Goal: Information Seeking & Learning: Understand process/instructions

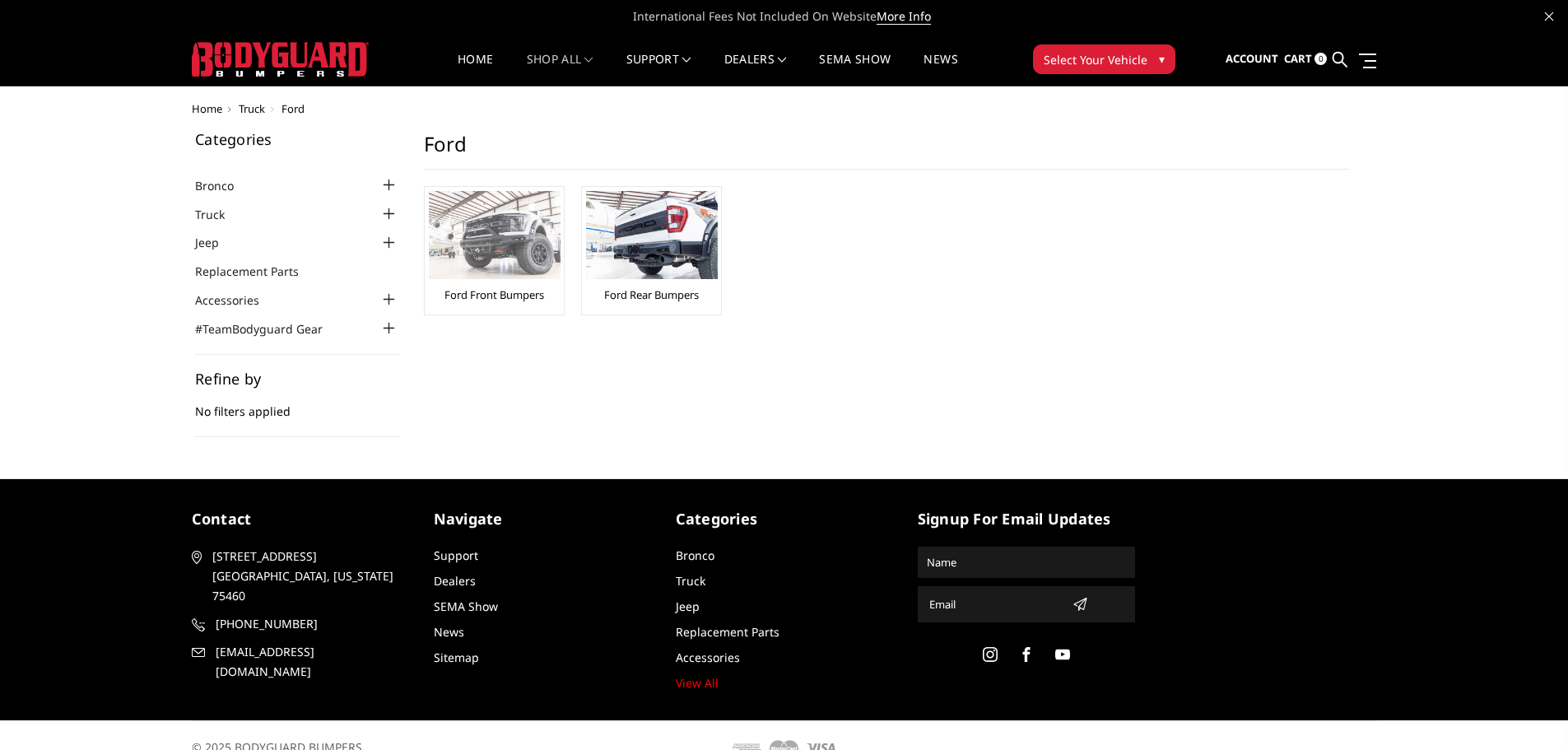
click at [514, 229] on img at bounding box center [495, 235] width 132 height 88
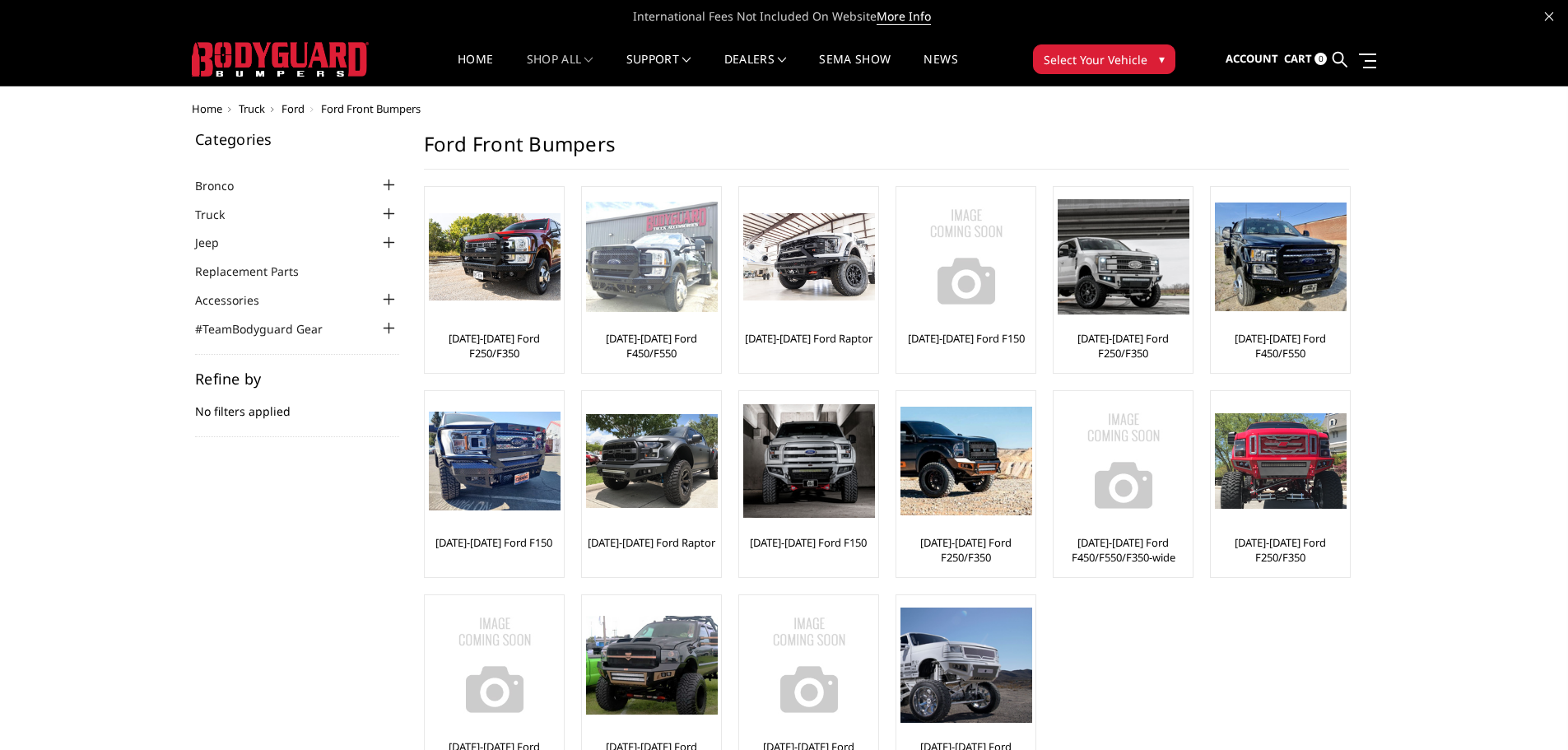
click at [654, 345] on link "[DATE]-[DATE] Ford F450/F550" at bounding box center [652, 345] width 131 height 29
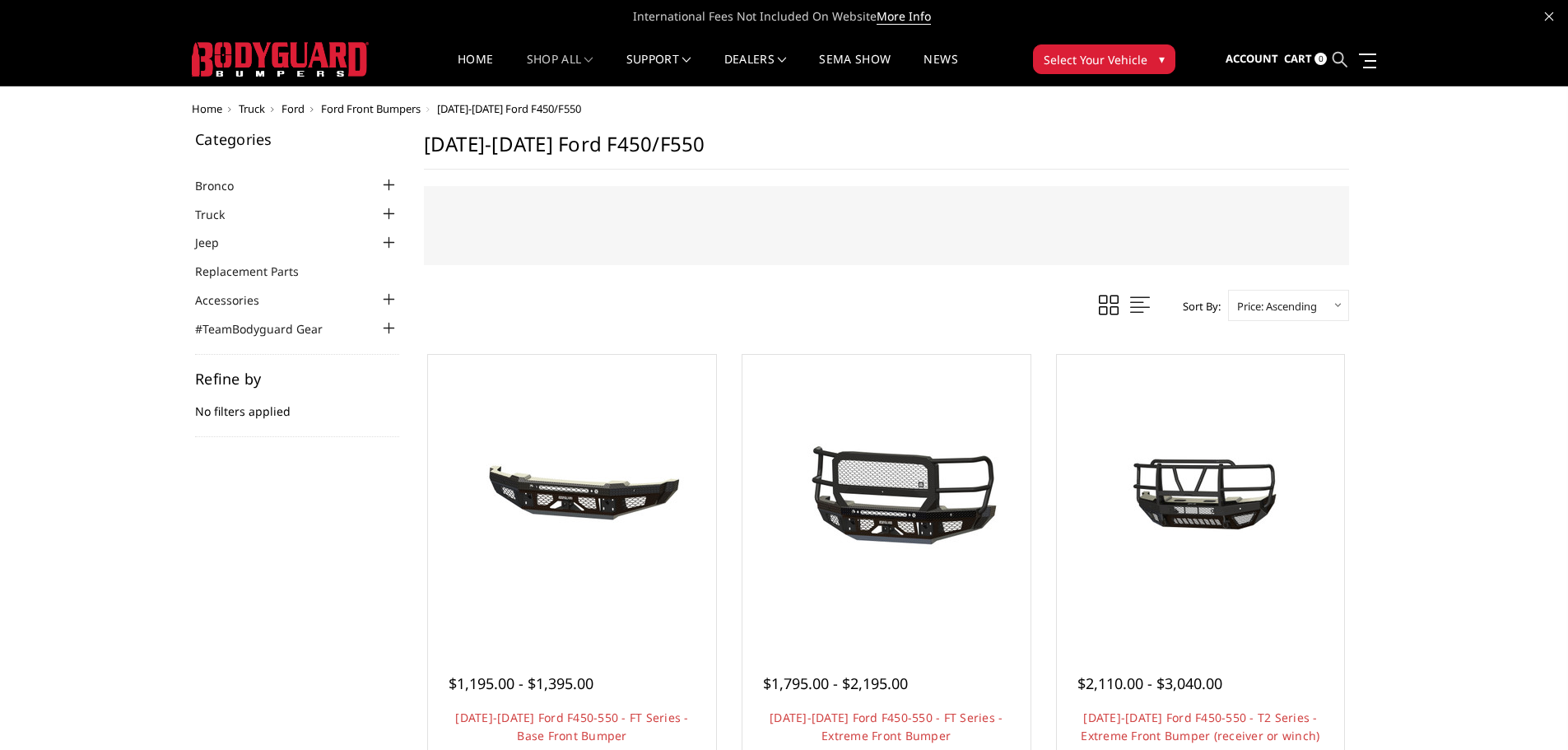
click at [1342, 57] on icon at bounding box center [1340, 59] width 15 height 15
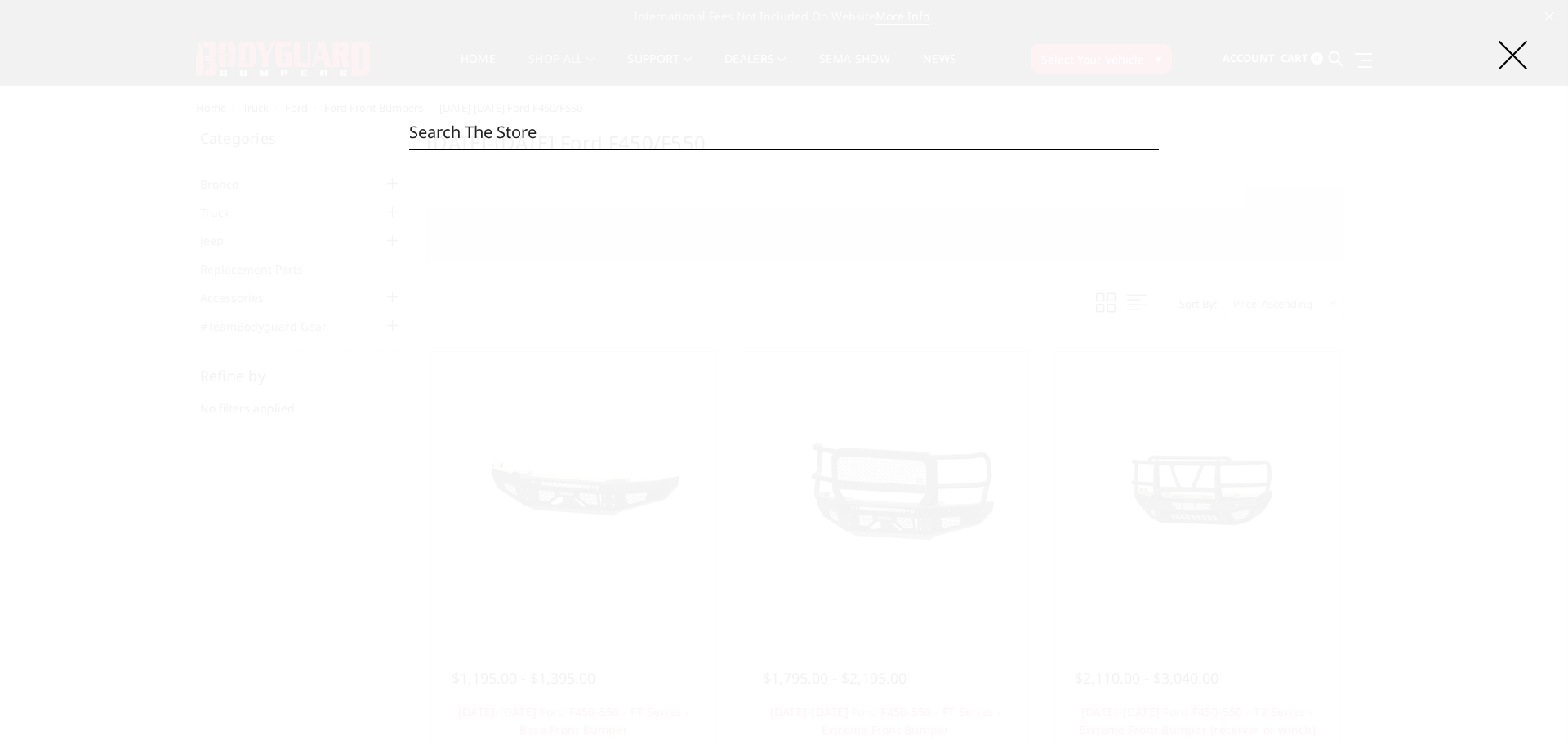
click at [585, 132] on input "Search" at bounding box center [784, 133] width 750 height 33
type input "jaf23dytnn"
click at [475, 209] on img at bounding box center [462, 210] width 72 height 34
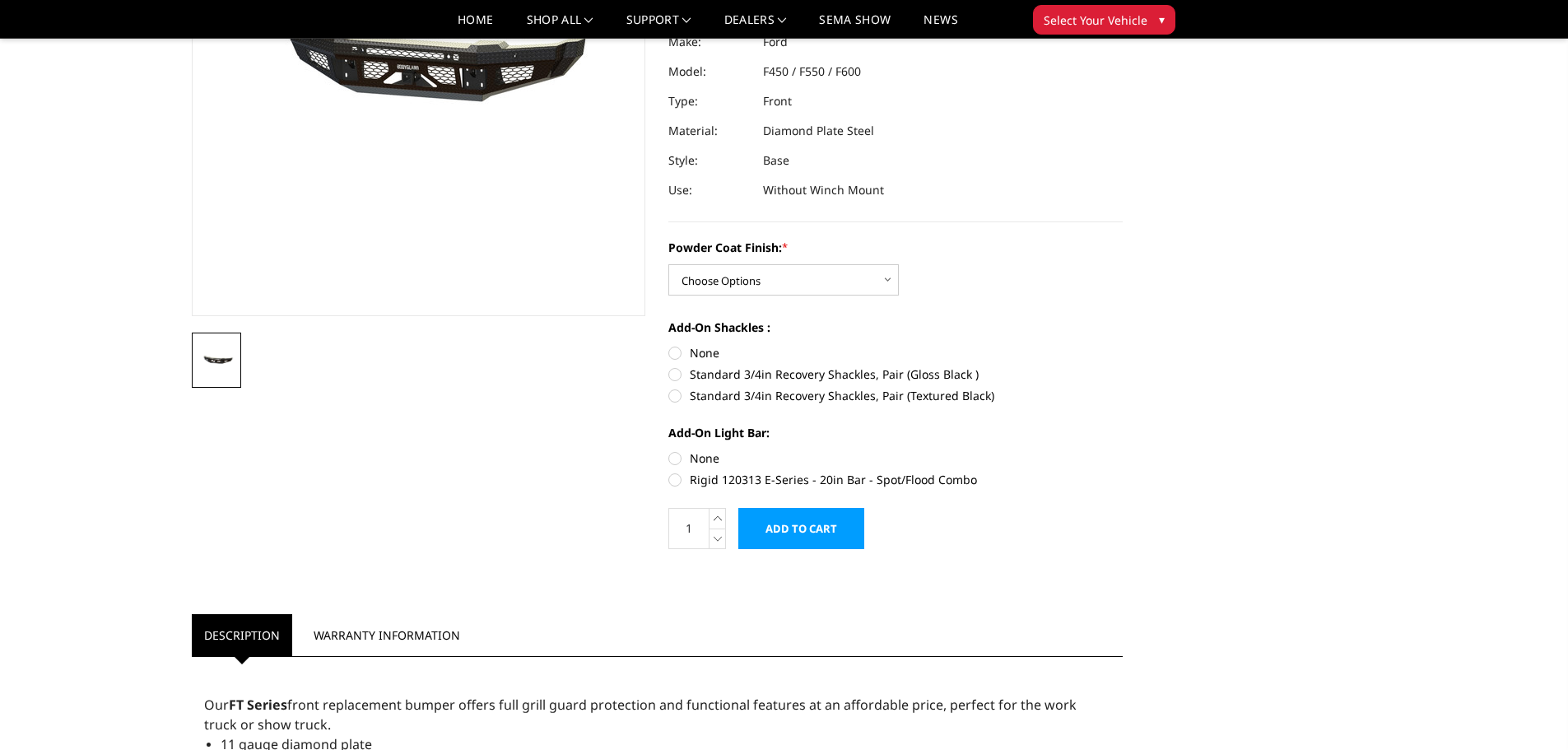
scroll to position [250, 0]
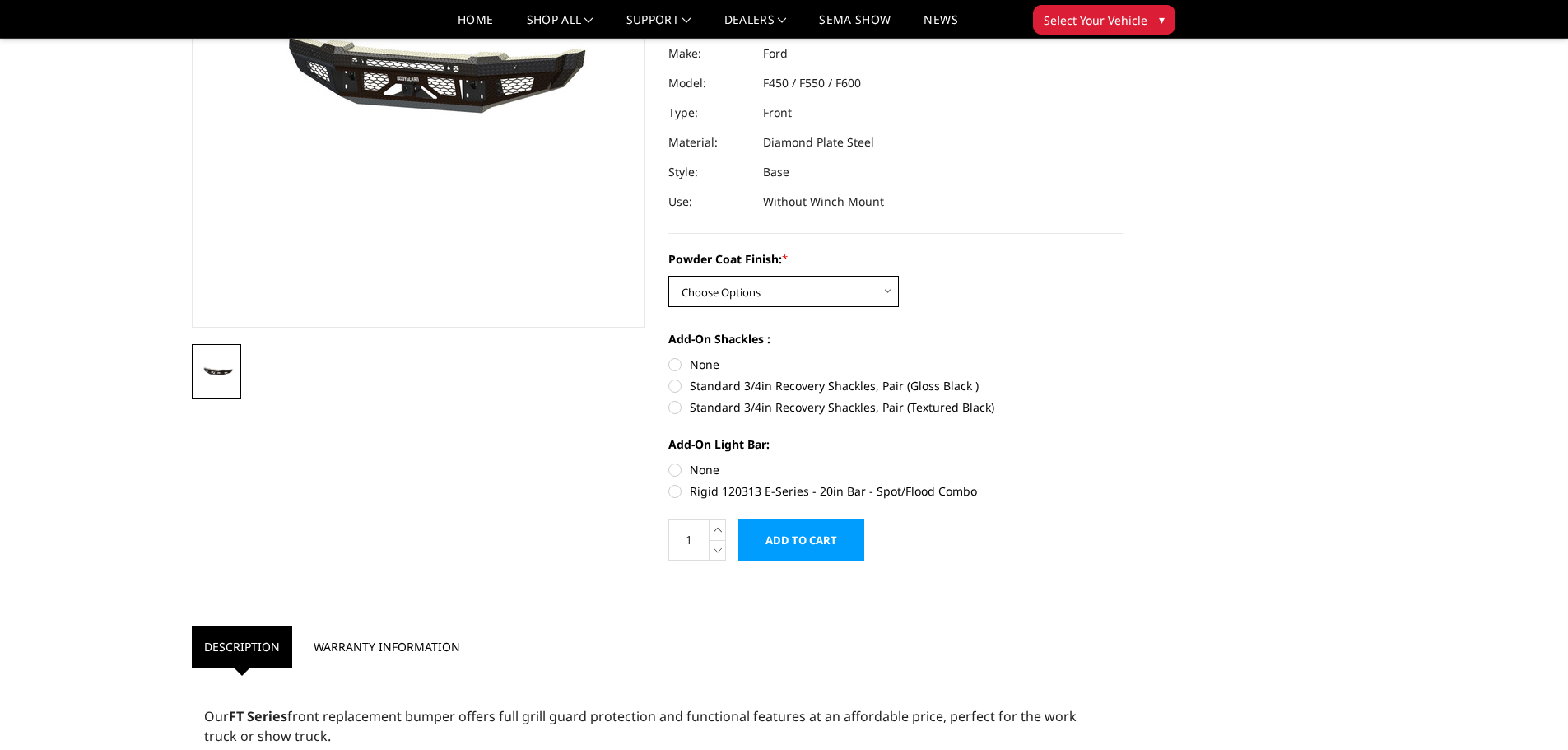
click at [876, 293] on select "Choose Options Bare Metal Gloss Black Powder Coat Textured Black Powder Coat" at bounding box center [784, 292] width 230 height 31
select select "3383"
click at [668, 276] on select "Choose Options Bare Metal Gloss Black Powder Coat Textured Black Powder Coat" at bounding box center [784, 292] width 230 height 31
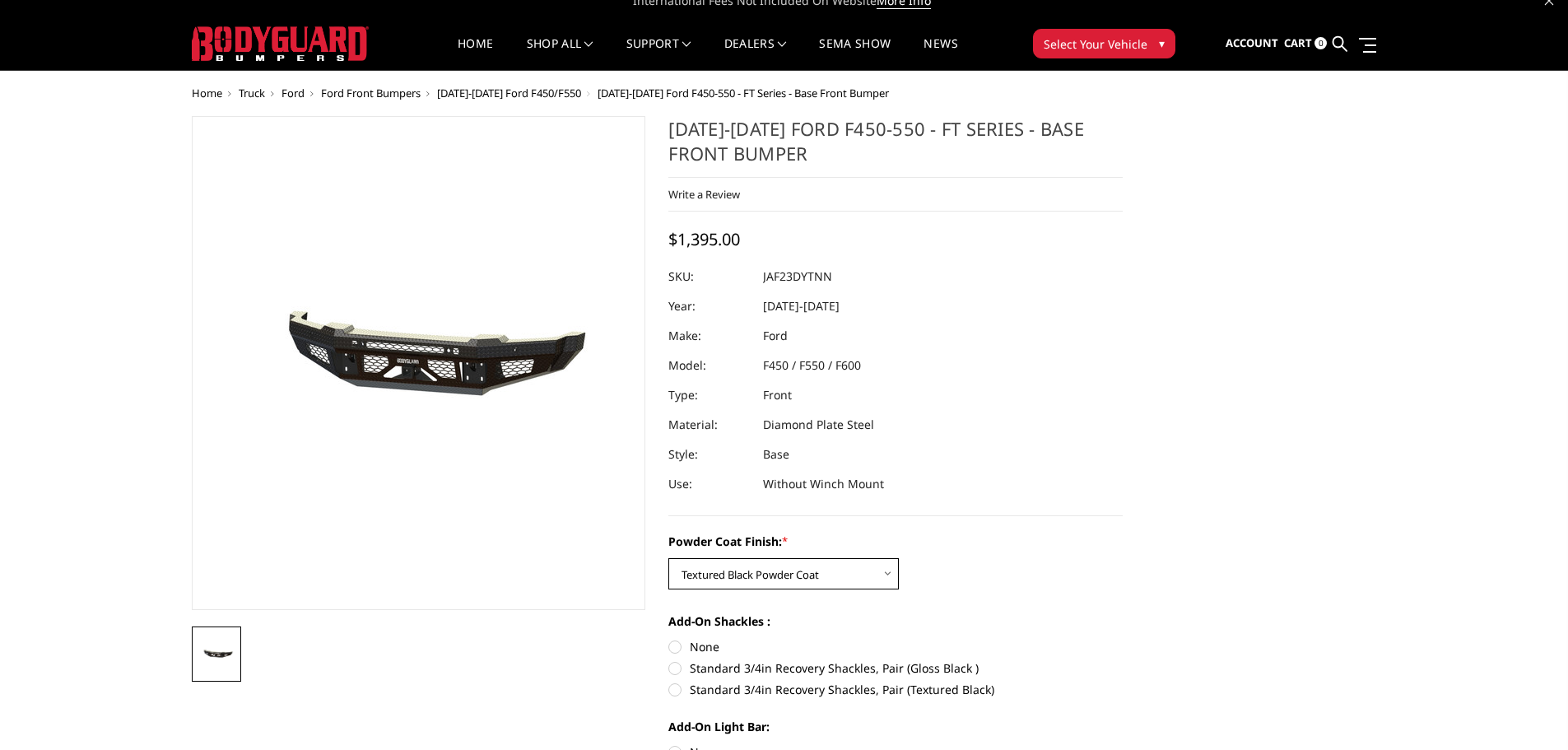
scroll to position [0, 0]
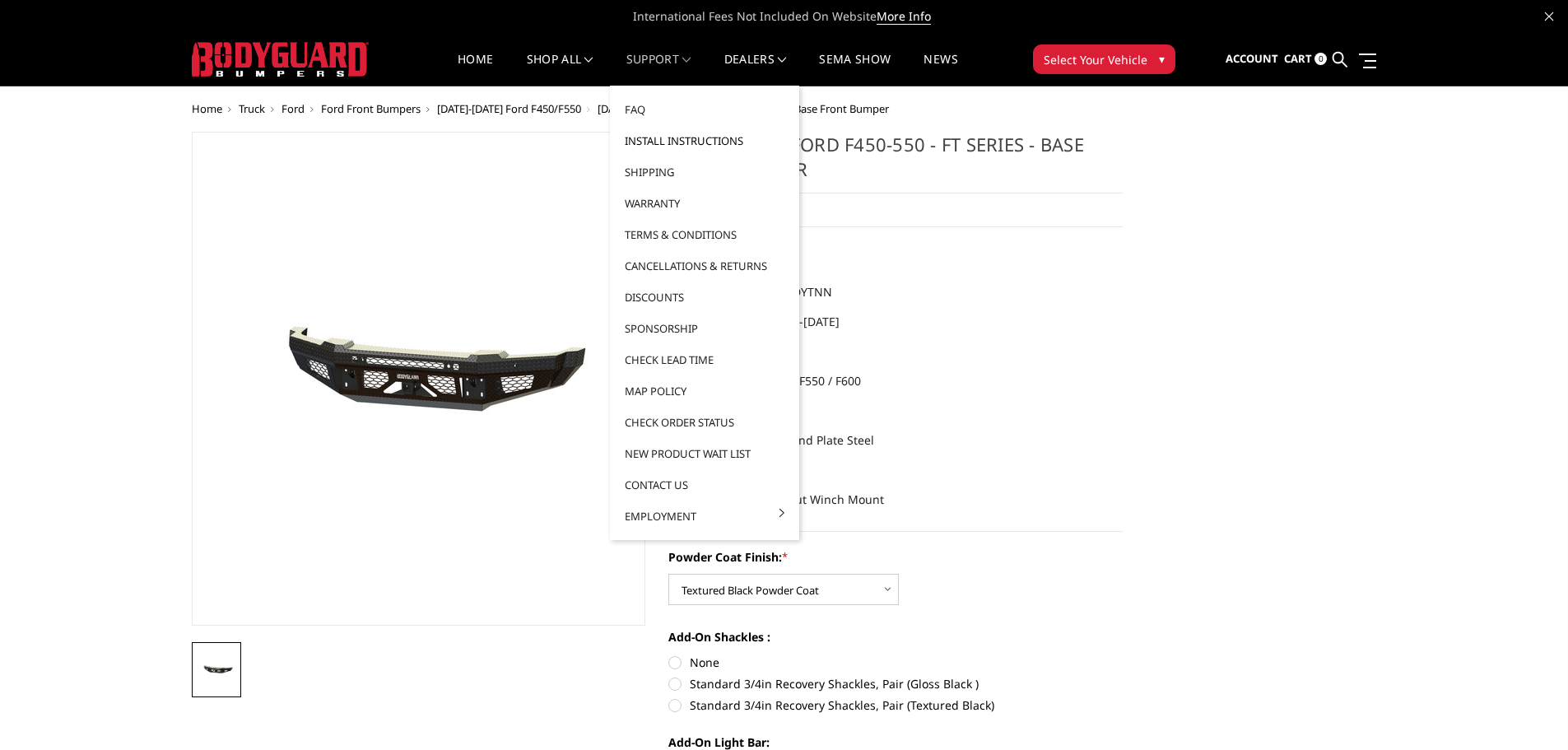
click at [686, 141] on link "Install Instructions" at bounding box center [704, 140] width 177 height 31
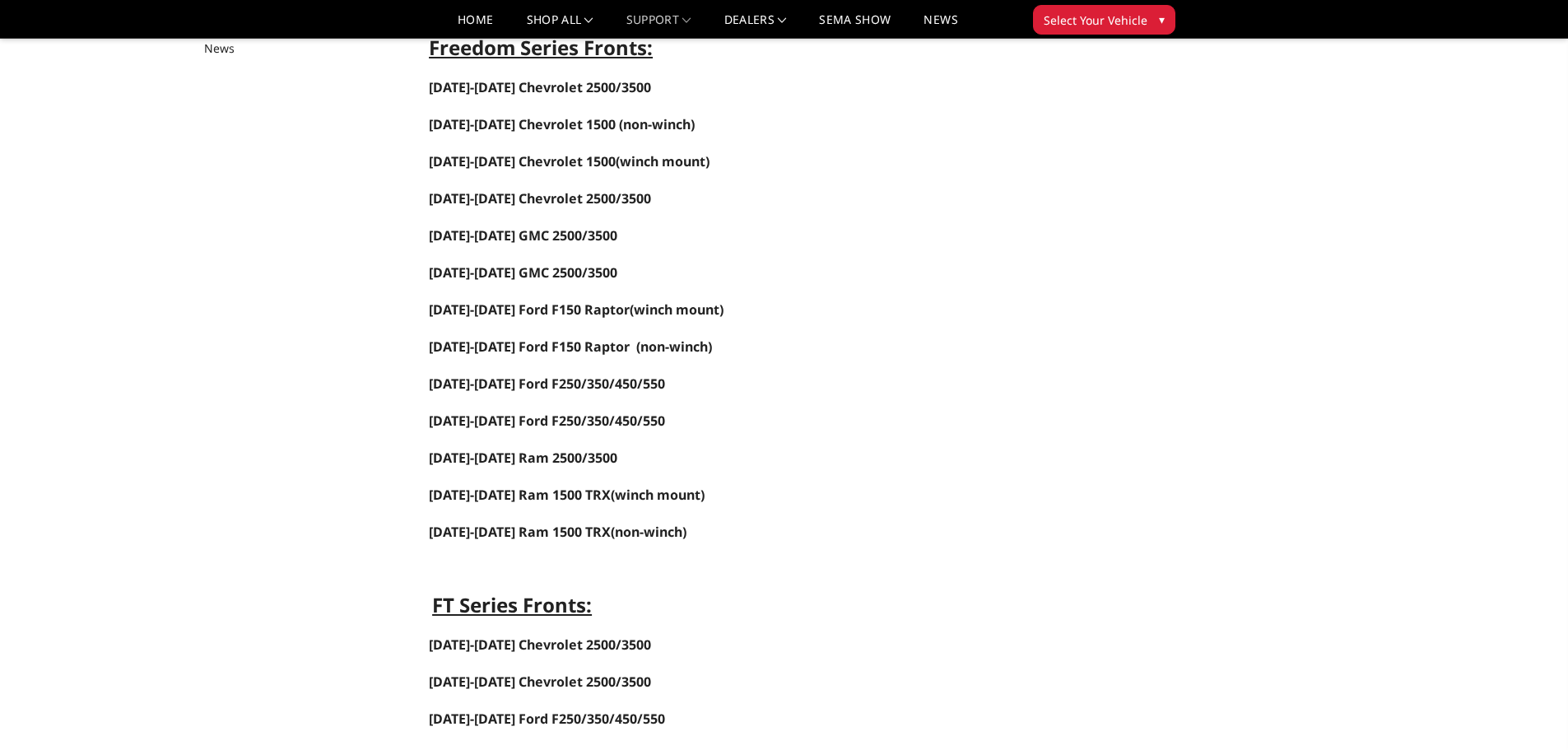
scroll to position [247, 0]
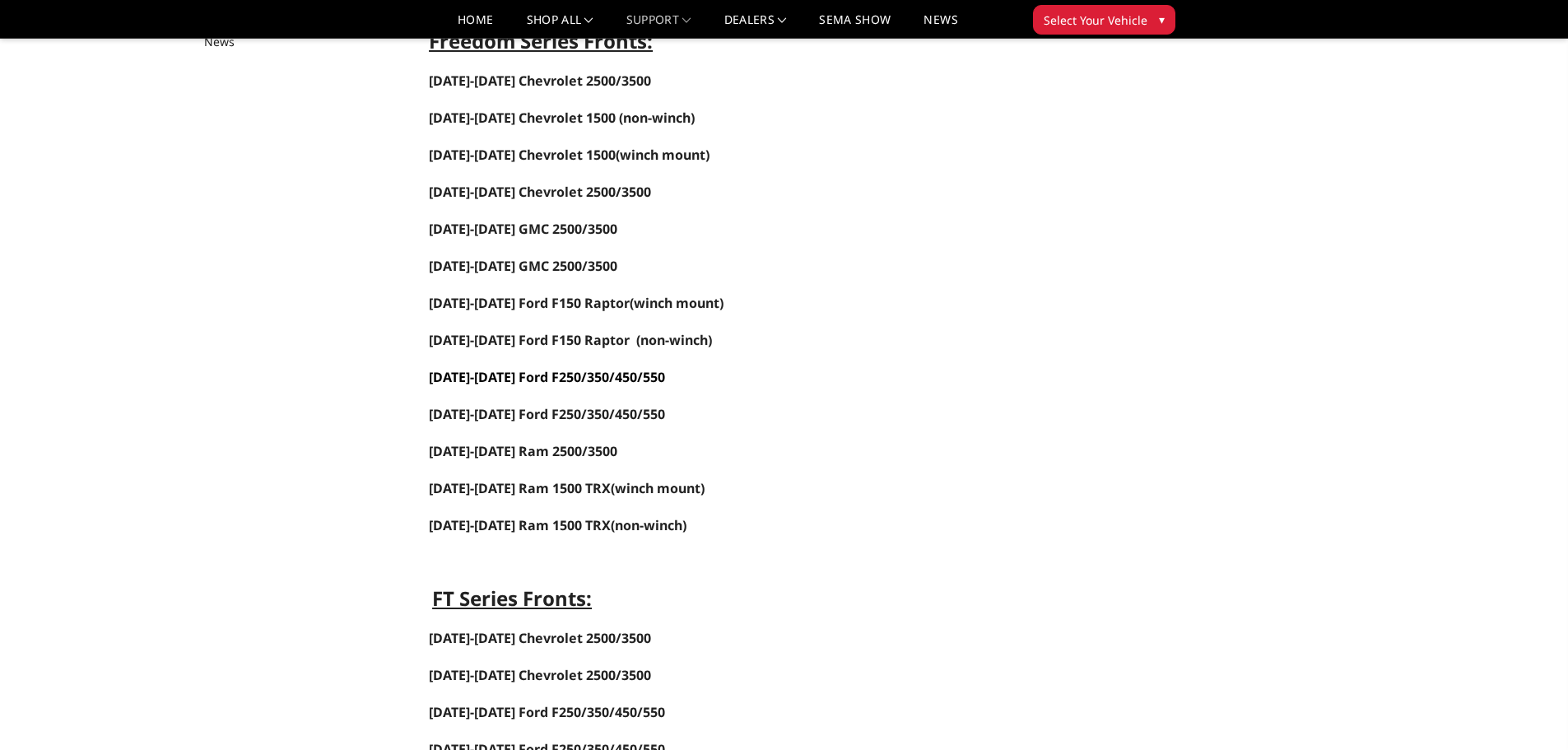
click at [583, 379] on span "[DATE]-[DATE] Ford F250/350/450/550" at bounding box center [547, 376] width 236 height 19
